Goal: Information Seeking & Learning: Learn about a topic

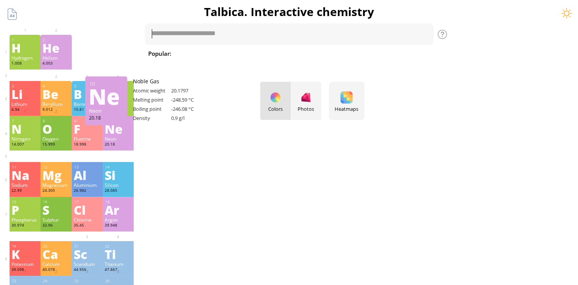
click at [112, 91] on div "Ne" at bounding box center [106, 96] width 34 height 12
drag, startPoint x: 277, startPoint y: 97, endPoint x: 272, endPoint y: 100, distance: 5.2
click at [277, 98] on div "Colors Photos" at bounding box center [290, 101] width 61 height 38
click at [348, 104] on div "Heatmaps Heatmaps Normal mode Melting point Boiling point Density Atomic weight…" at bounding box center [347, 101] width 36 height 38
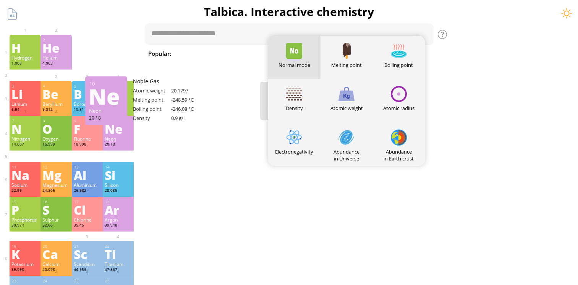
click at [297, 139] on div at bounding box center [294, 138] width 16 height 16
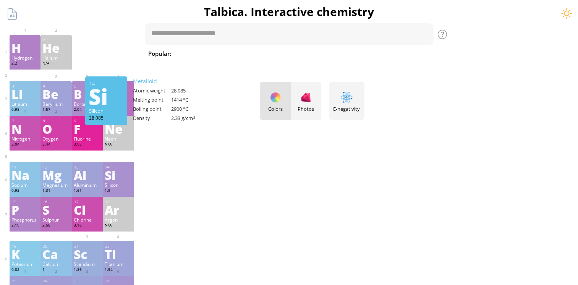
click at [225, 238] on div at bounding box center [289, 237] width 559 height 10
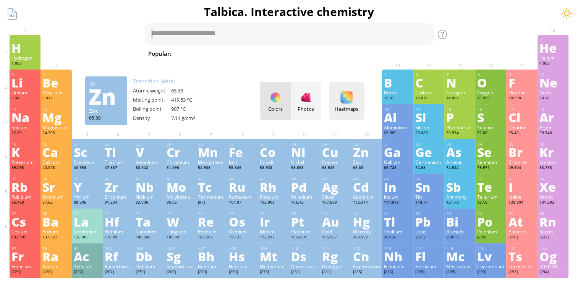
click at [352, 102] on div at bounding box center [346, 97] width 12 height 12
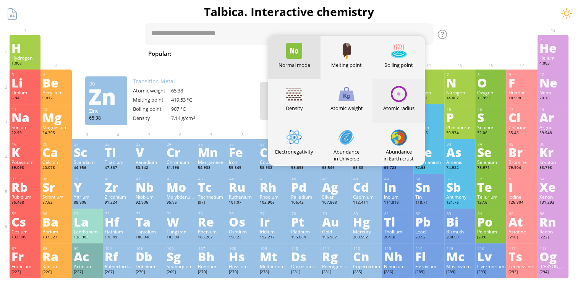
click at [401, 92] on div at bounding box center [399, 94] width 16 height 16
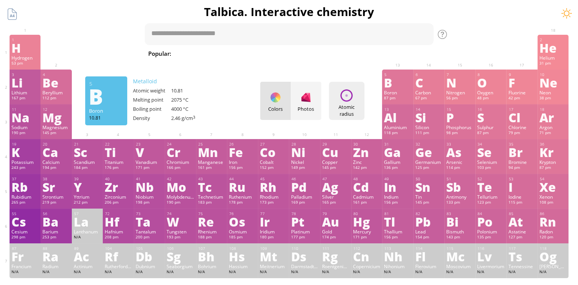
drag, startPoint x: 365, startPoint y: 99, endPoint x: 353, endPoint y: 102, distance: 12.9
click at [365, 99] on div "Atomic radius Heatmaps Normal mode Melting point Boiling point Density Atomic w…" at bounding box center [347, 101] width 36 height 38
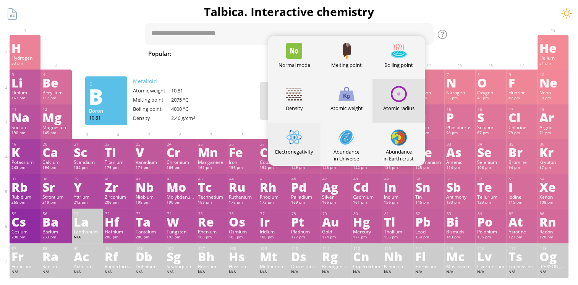
click at [287, 147] on div "Electronegativity" at bounding box center [294, 144] width 52 height 43
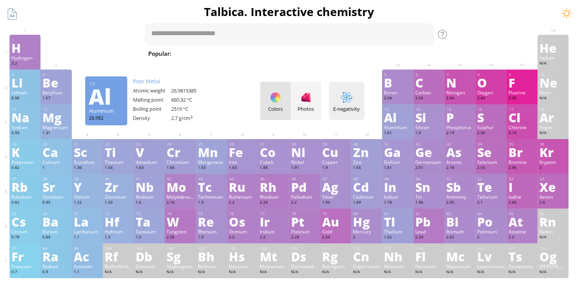
click at [353, 102] on div at bounding box center [346, 97] width 12 height 12
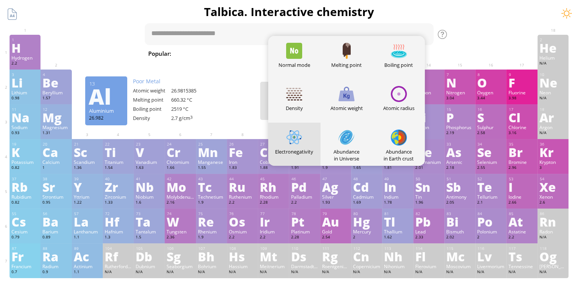
click at [293, 143] on div at bounding box center [294, 138] width 16 height 16
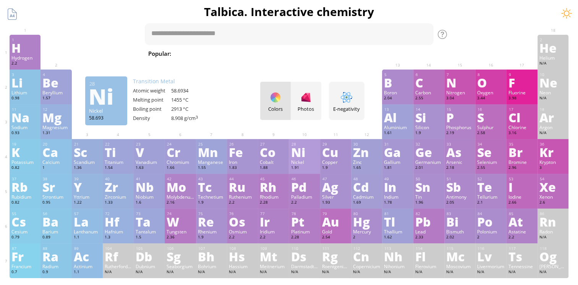
click at [308, 171] on div "1.91" at bounding box center [304, 168] width 27 height 6
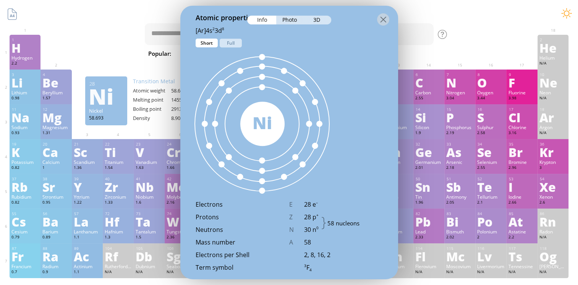
scroll to position [420, 0]
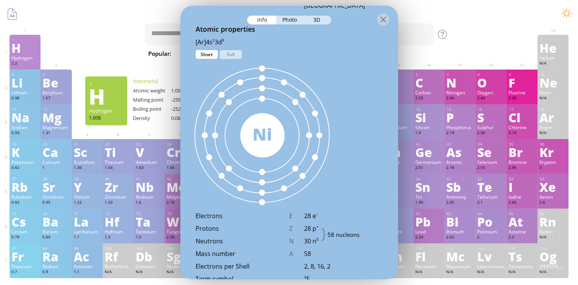
click at [19, 51] on div "H" at bounding box center [24, 48] width 27 height 12
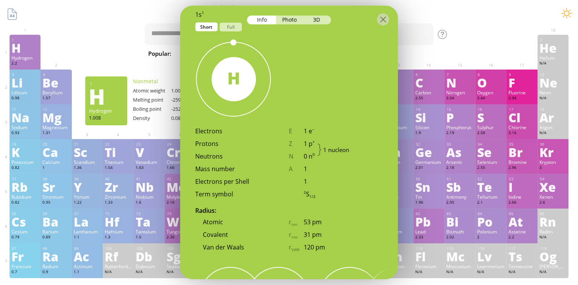
scroll to position [384, 0]
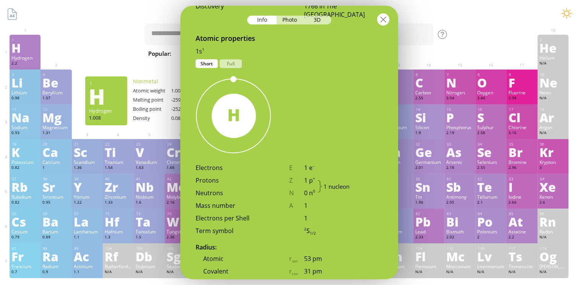
click at [387, 22] on div at bounding box center [383, 19] width 12 height 12
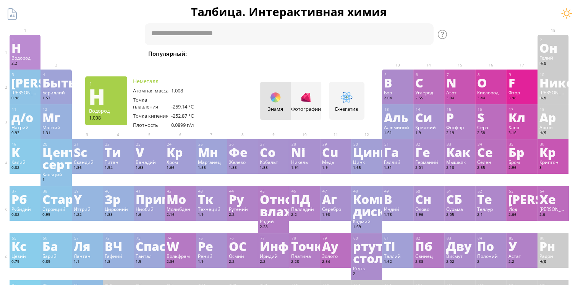
click at [23, 51] on div "H" at bounding box center [24, 48] width 27 height 12
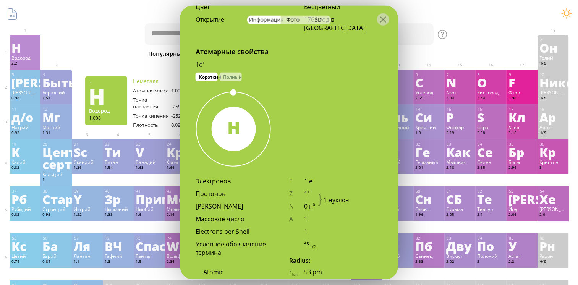
scroll to position [406, 0]
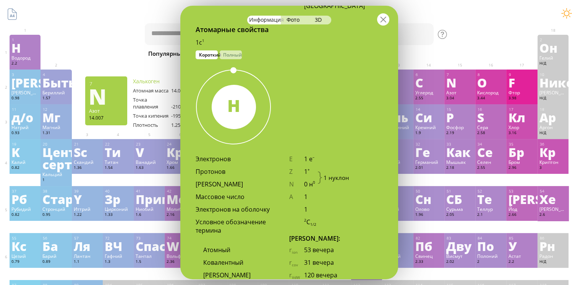
click at [384, 19] on div at bounding box center [383, 19] width 12 height 12
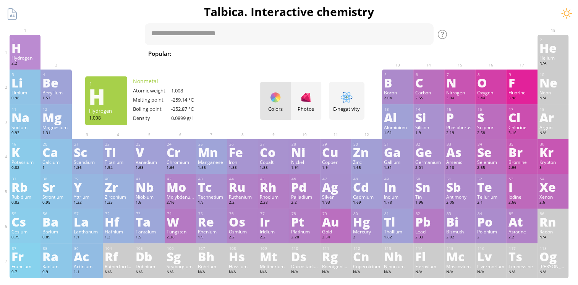
click at [31, 58] on div "Hydrogen" at bounding box center [24, 58] width 27 height 6
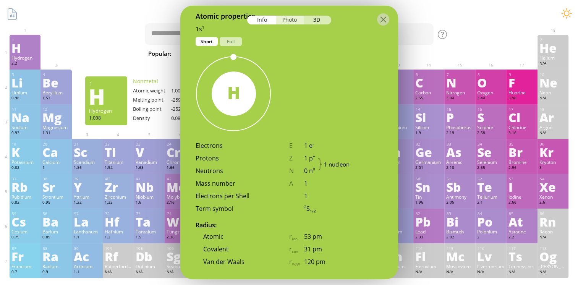
click at [285, 19] on div "Photo" at bounding box center [290, 20] width 28 height 9
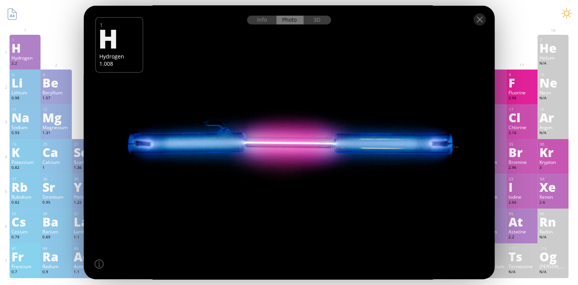
click at [317, 22] on div "3D" at bounding box center [318, 20] width 28 height 9
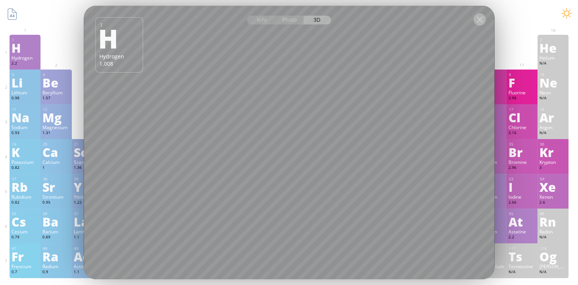
click at [480, 23] on div at bounding box center [479, 19] width 12 height 12
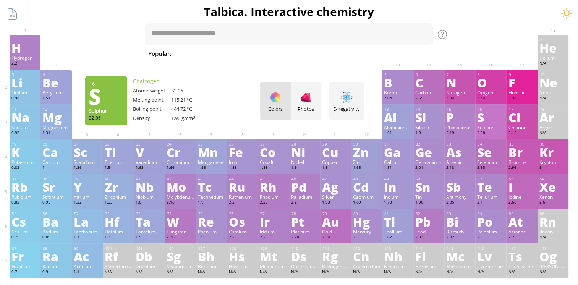
click at [491, 122] on div "S" at bounding box center [490, 117] width 27 height 12
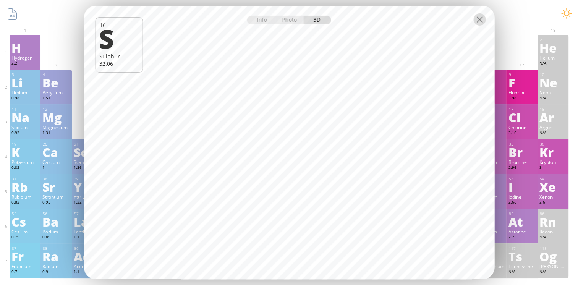
click at [483, 19] on div at bounding box center [479, 19] width 12 height 12
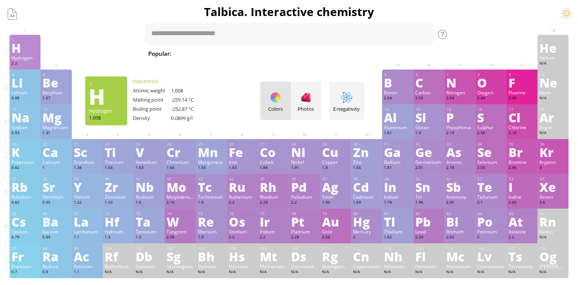
click at [21, 52] on div "H" at bounding box center [24, 48] width 27 height 12
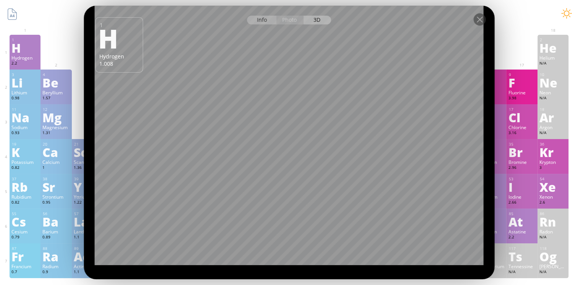
click at [261, 21] on div "Info" at bounding box center [261, 20] width 29 height 9
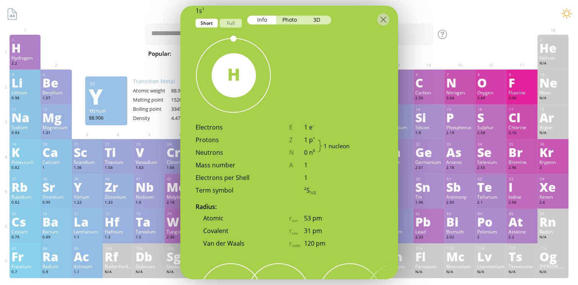
scroll to position [433, 0]
